Goal: Check status: Check status

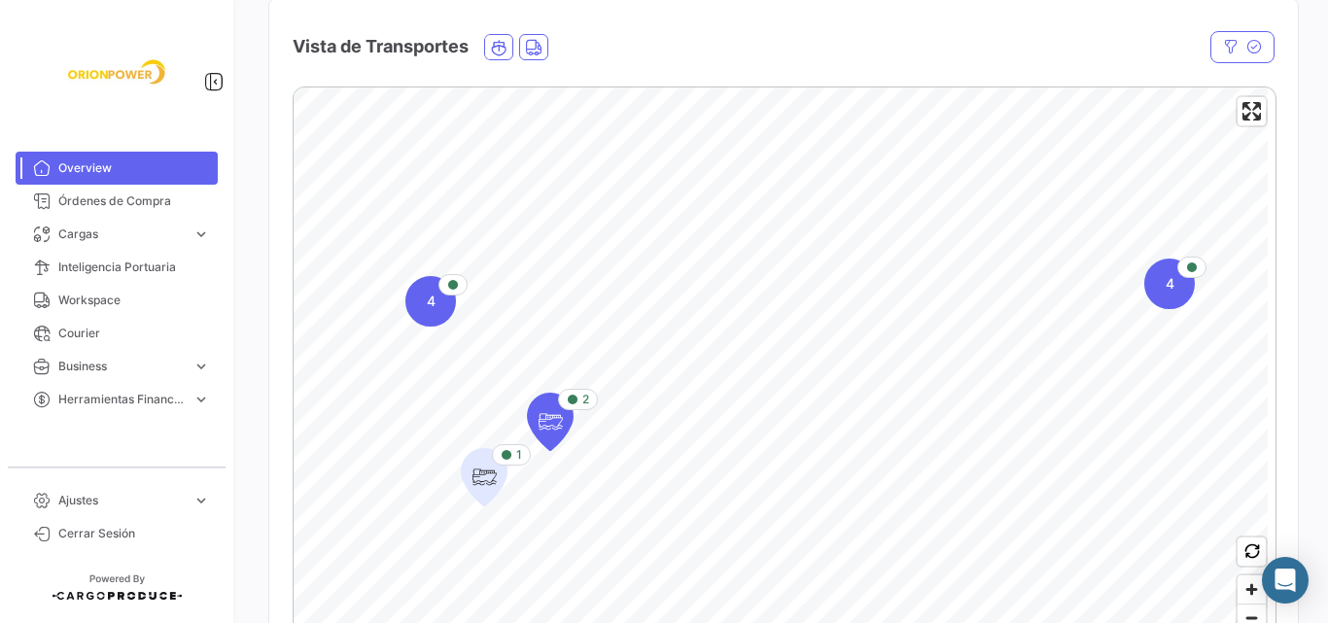
scroll to position [260, 0]
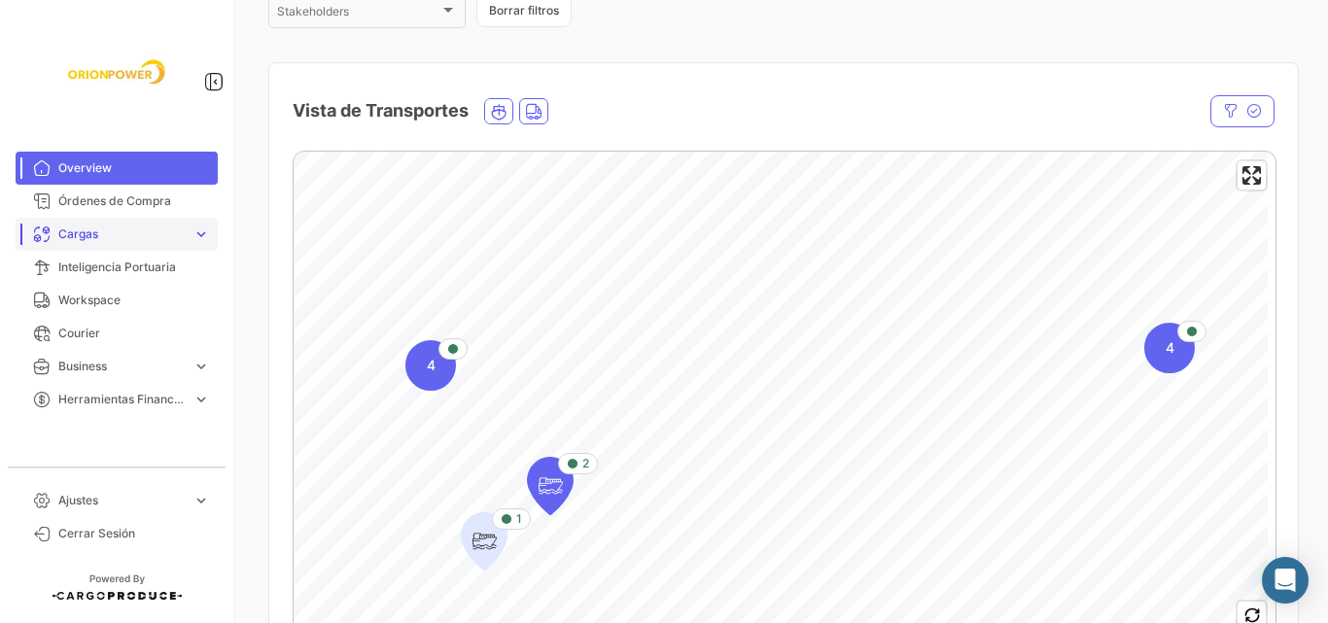
click at [96, 235] on span "Cargas" at bounding box center [121, 235] width 126 height 18
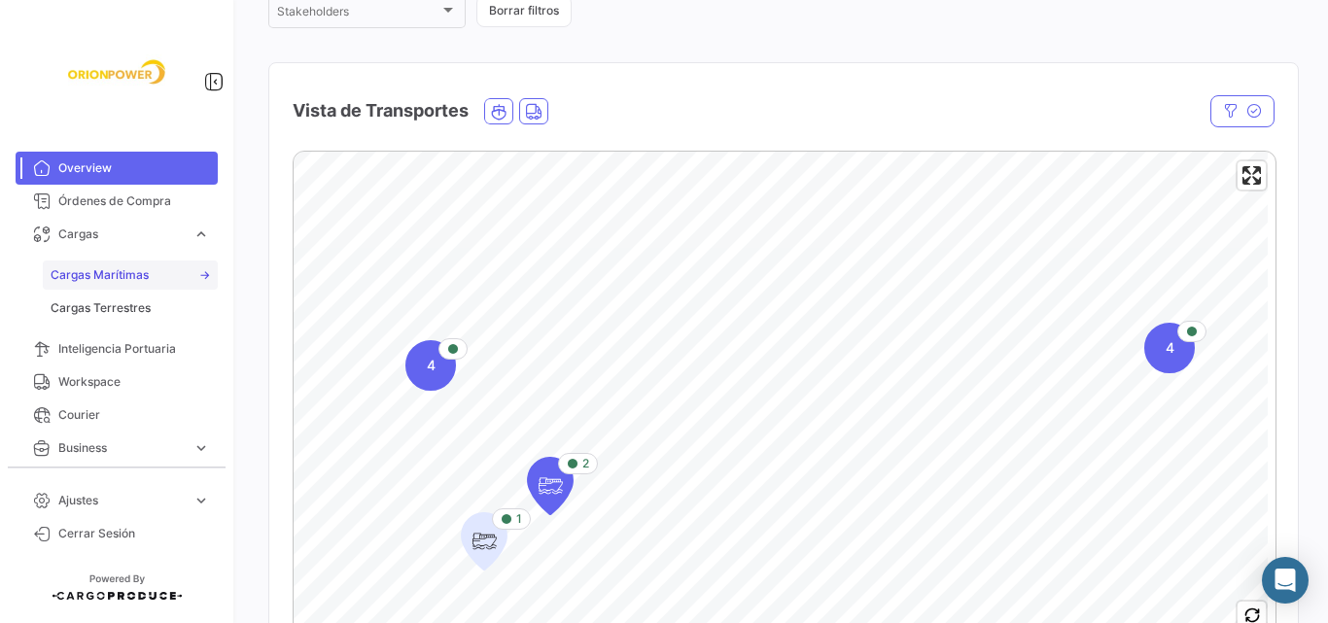
click at [103, 263] on link "Cargas Marítimas" at bounding box center [130, 275] width 175 height 29
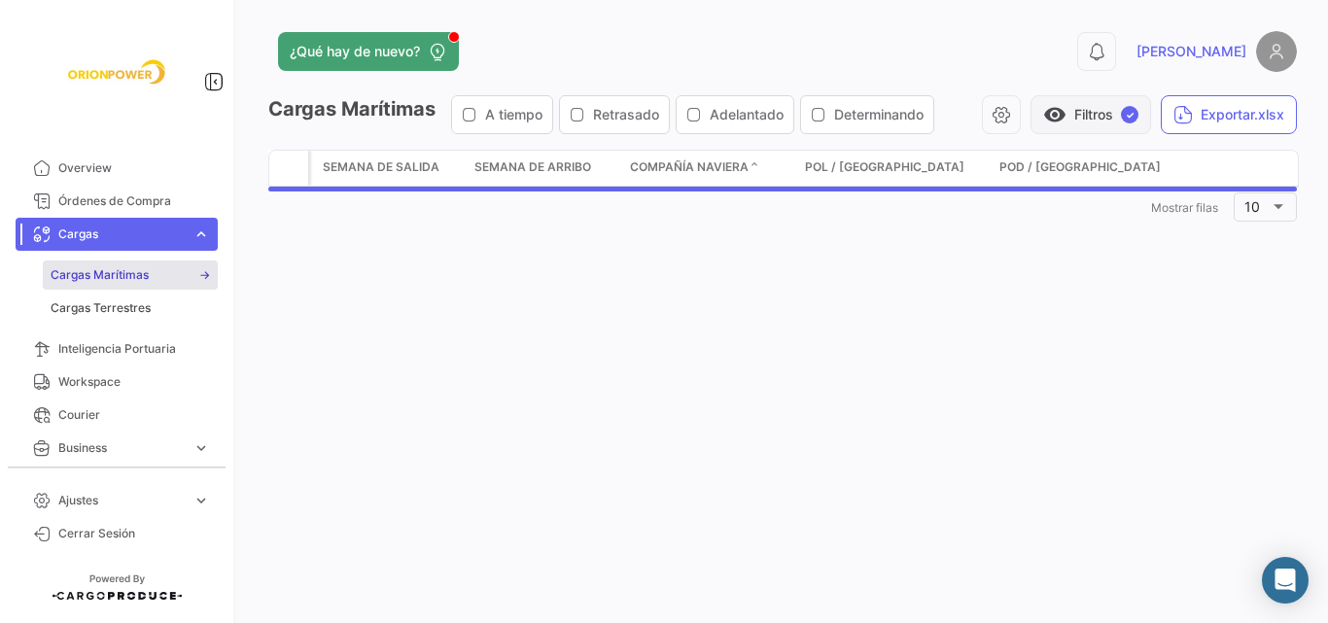
click at [1066, 112] on button "visibility Filtros ✓" at bounding box center [1091, 114] width 121 height 39
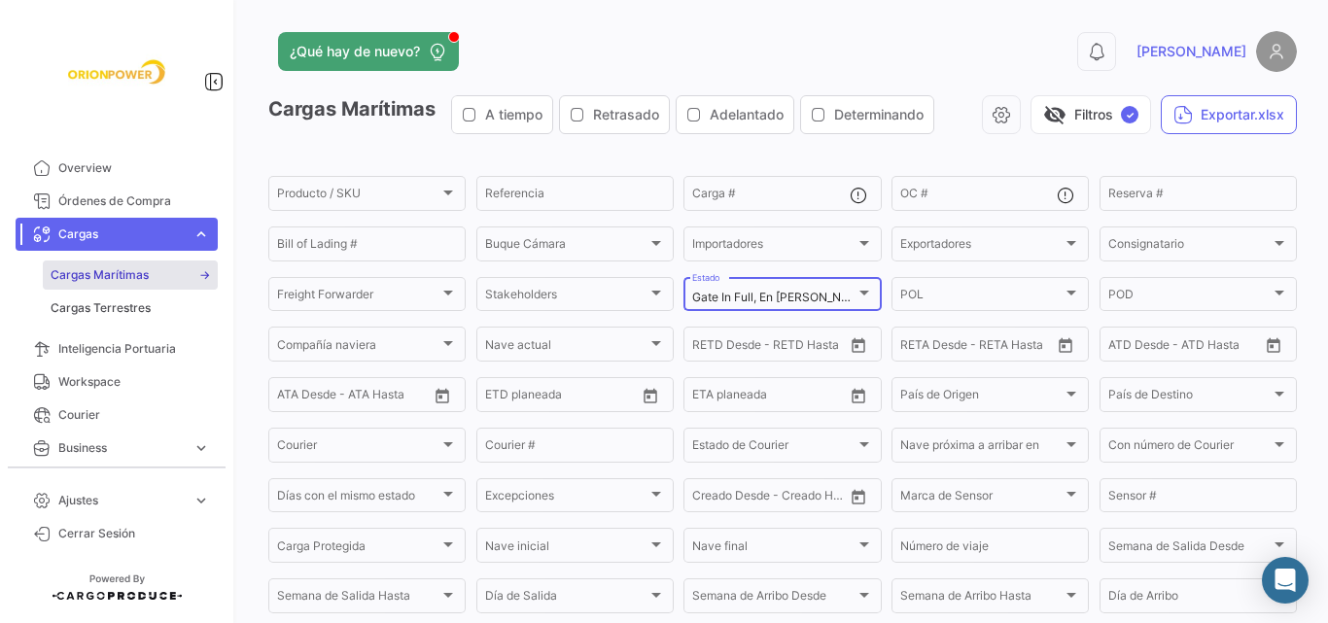
click at [787, 290] on span "Gate In Full, En [PERSON_NAME] a POD, Gate Out Full, Completado" at bounding box center [874, 297] width 364 height 15
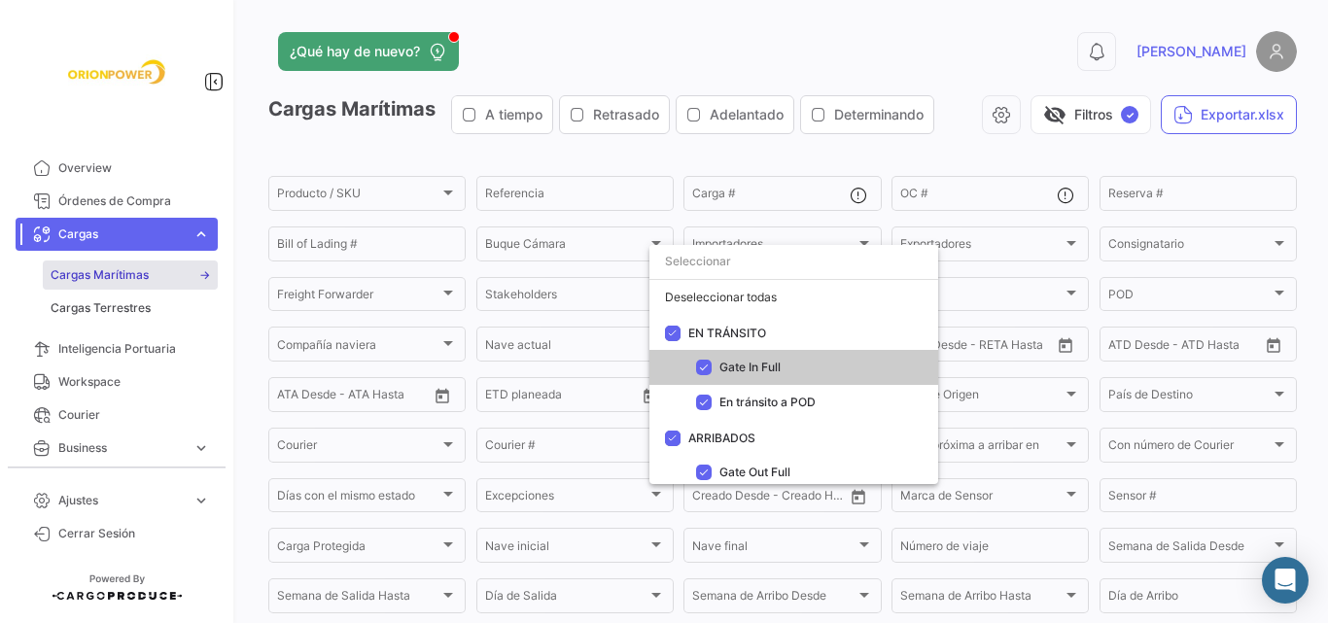
click at [836, 157] on div at bounding box center [664, 311] width 1328 height 623
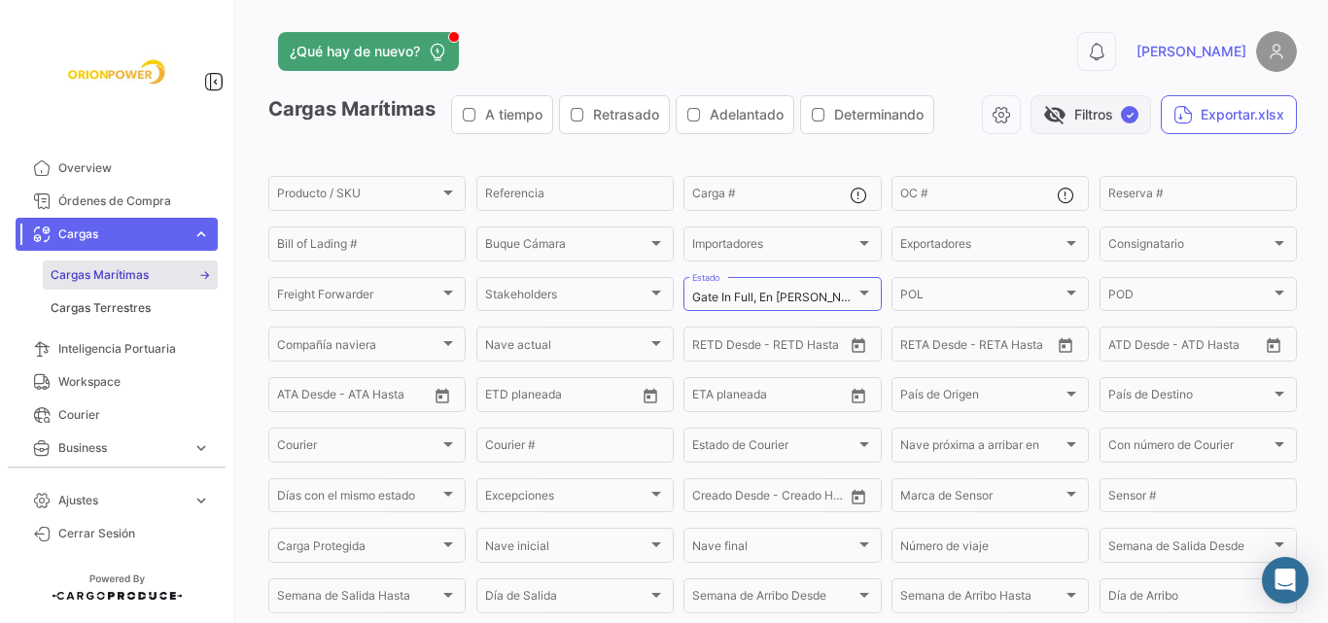
click at [1070, 122] on button "visibility_off Filtros ✓" at bounding box center [1091, 114] width 121 height 39
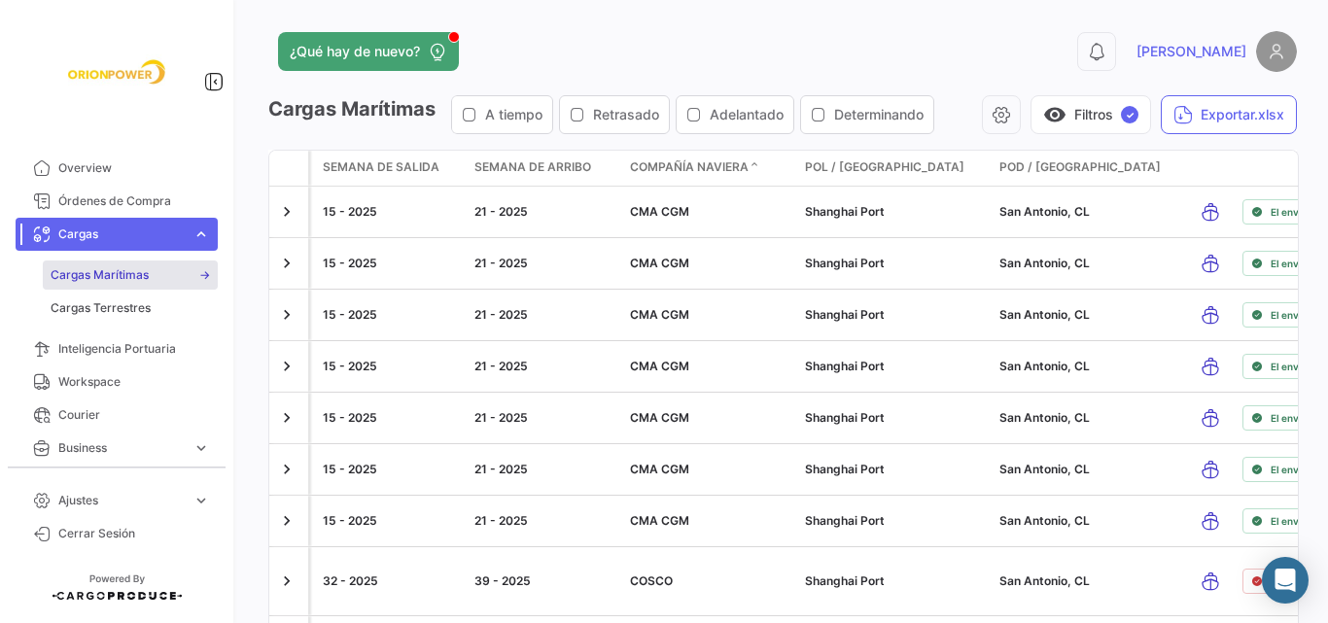
click at [94, 237] on span "Cargas" at bounding box center [121, 235] width 126 height 18
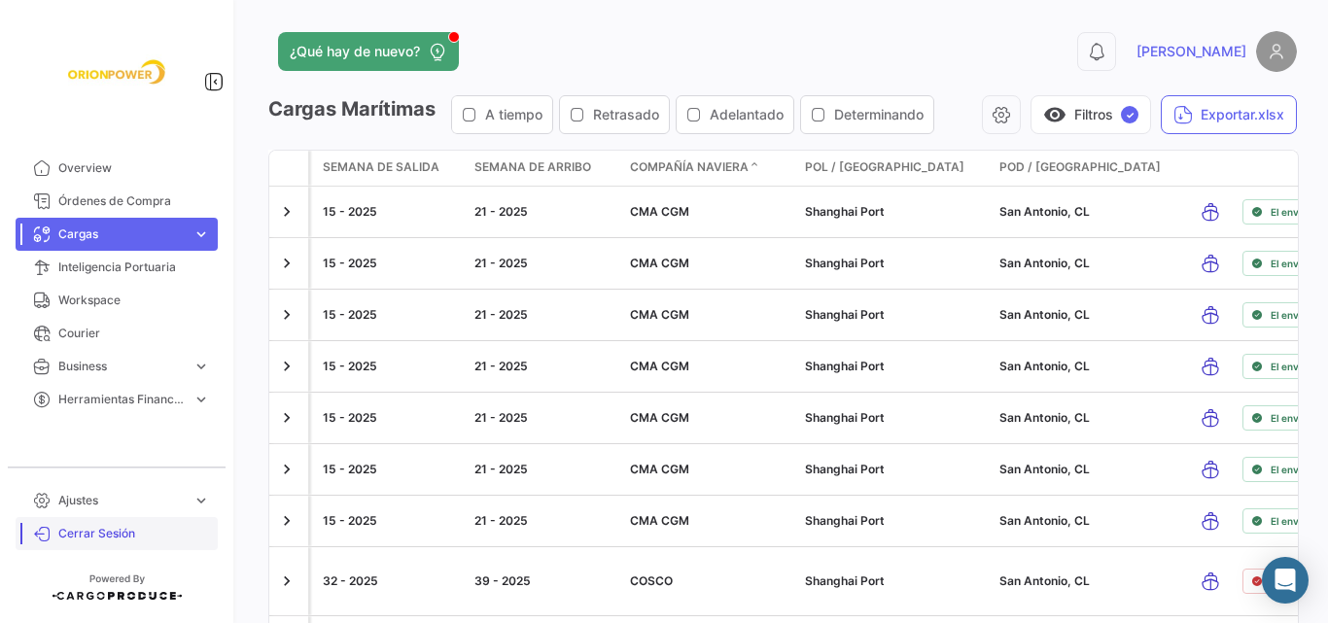
click at [105, 530] on span "Cerrar Sesión" at bounding box center [134, 534] width 152 height 18
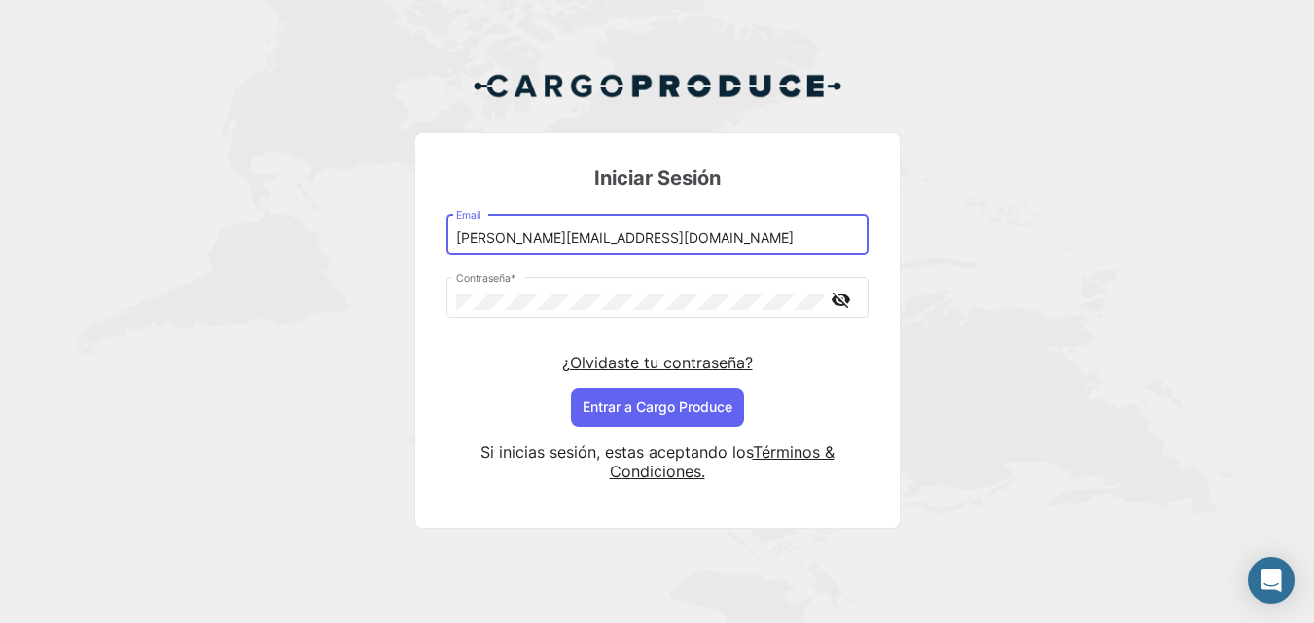
drag, startPoint x: 524, startPoint y: 241, endPoint x: 560, endPoint y: 247, distance: 36.4
click at [560, 247] on div "[PERSON_NAME][EMAIL_ADDRESS][DOMAIN_NAME] Email" at bounding box center [657, 233] width 402 height 45
type input "[PERSON_NAME][EMAIL_ADDRESS][PERSON_NAME][DOMAIN_NAME]"
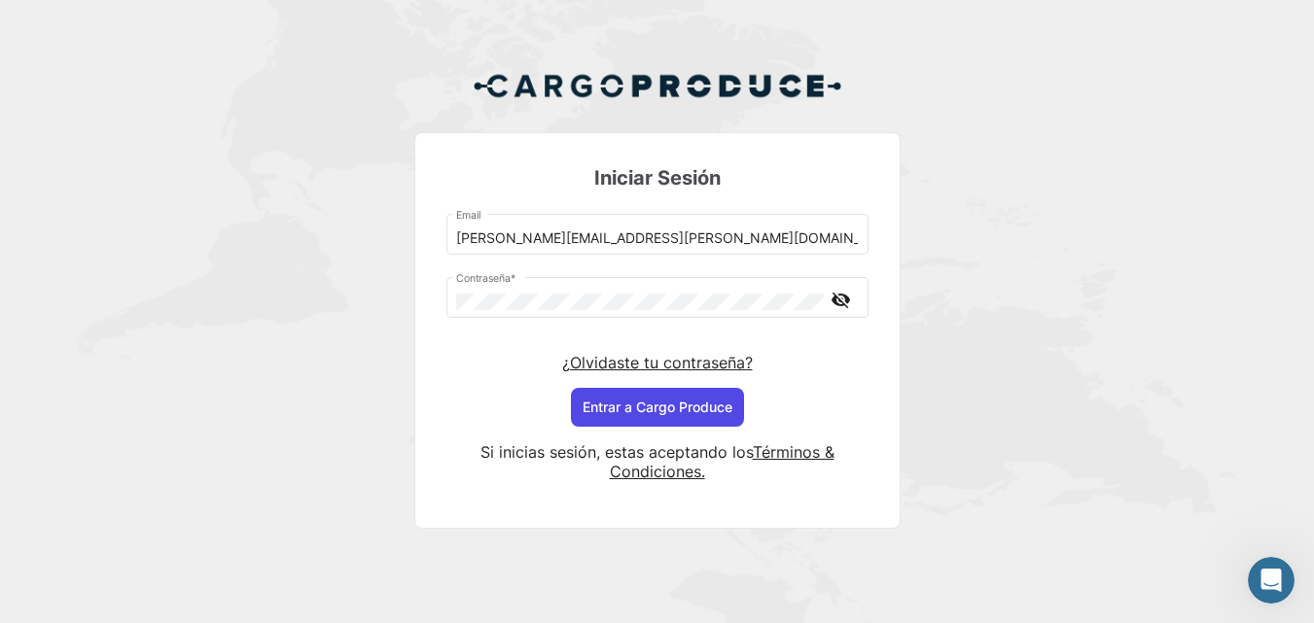
click at [647, 393] on button "Entrar a Cargo Produce" at bounding box center [657, 407] width 173 height 39
